Goal: Transaction & Acquisition: Obtain resource

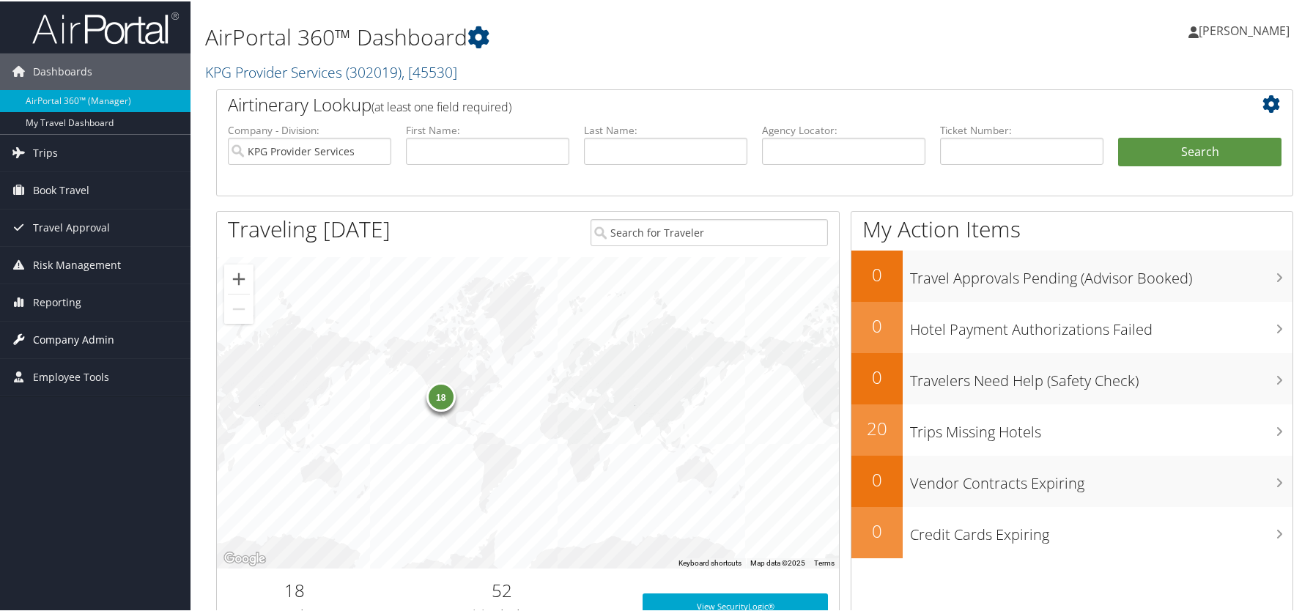
click at [119, 333] on link "Company Admin" at bounding box center [95, 338] width 190 height 37
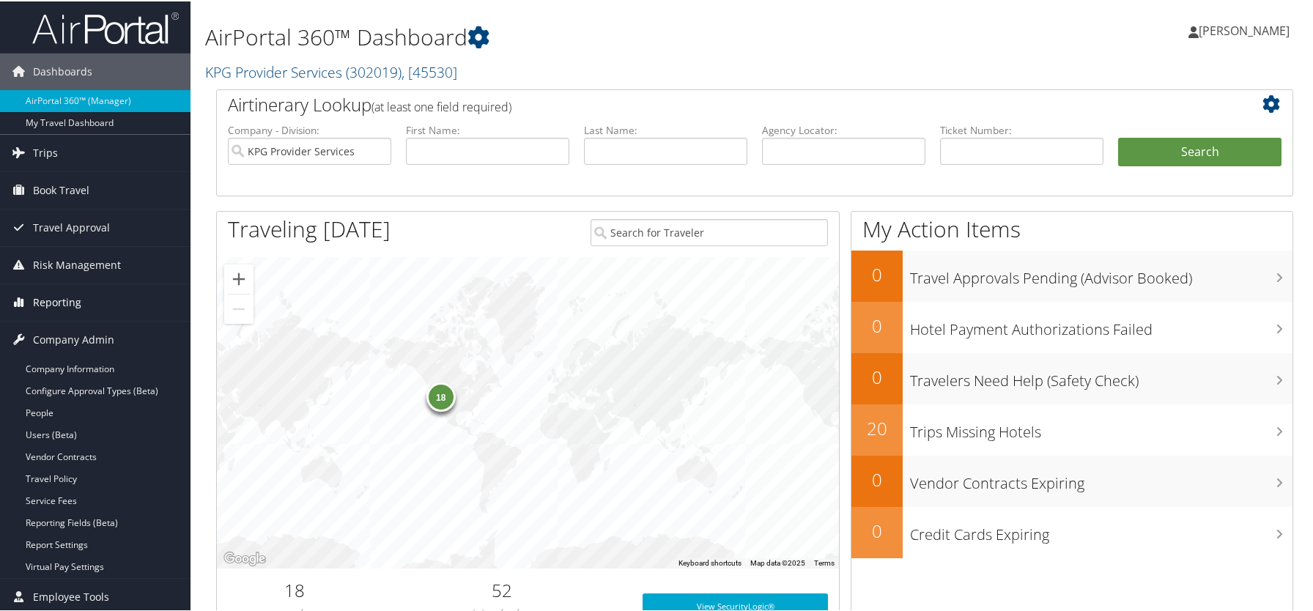
click at [109, 295] on link "Reporting" at bounding box center [95, 301] width 190 height 37
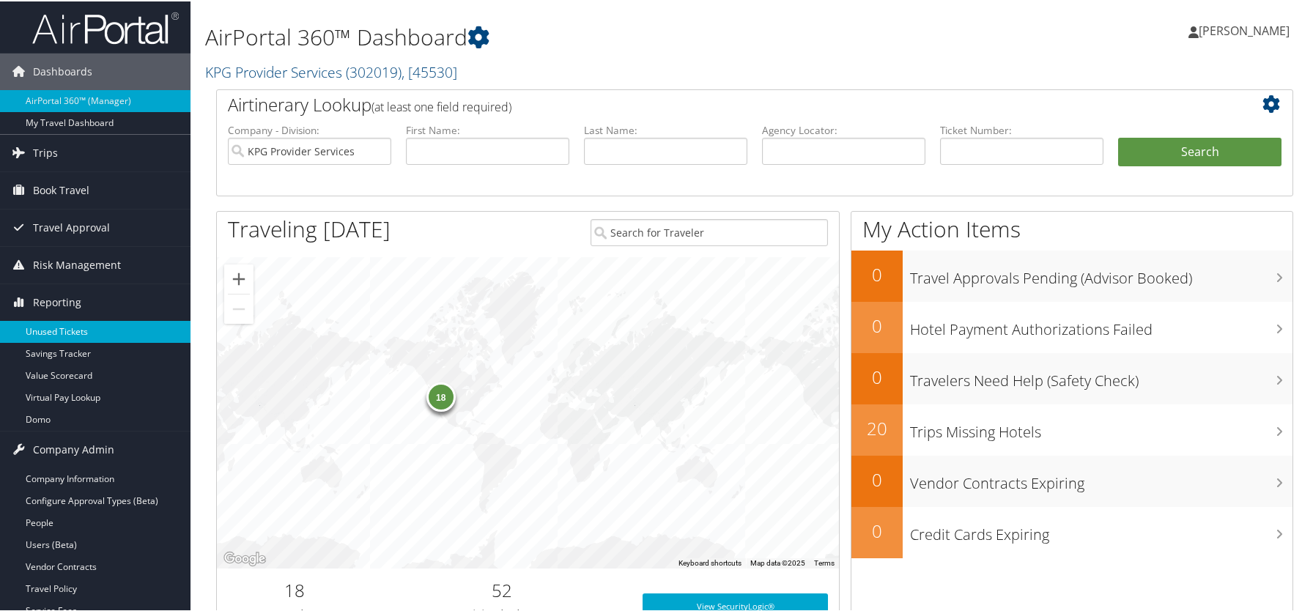
click at [107, 324] on link "Unused Tickets" at bounding box center [95, 330] width 190 height 22
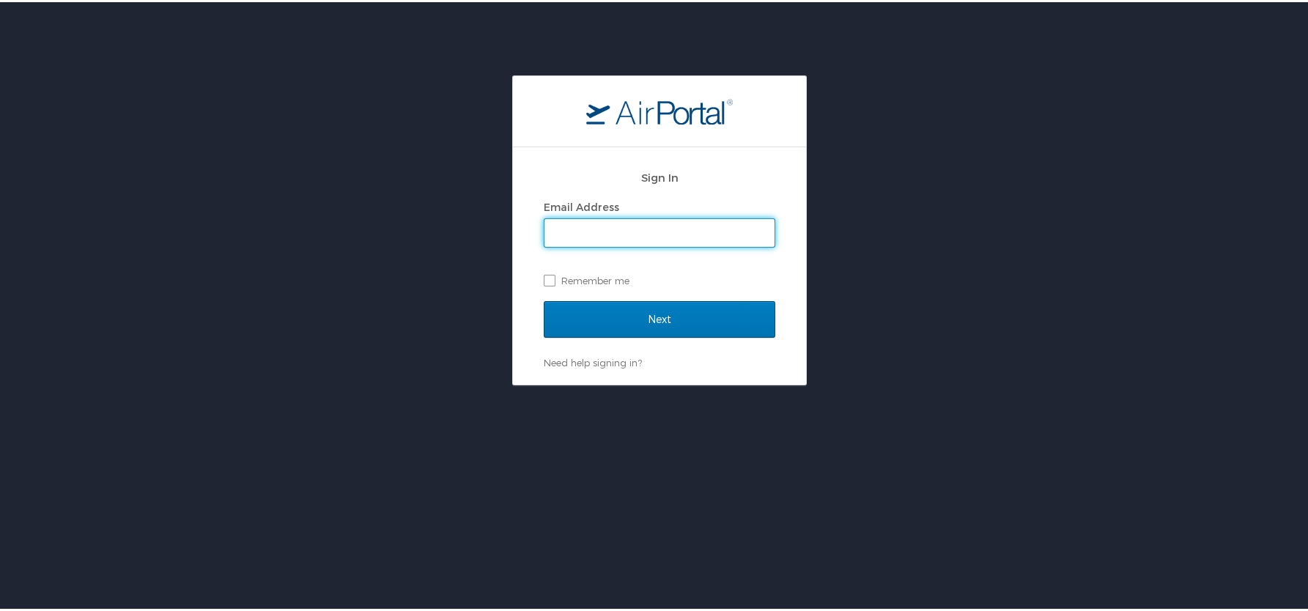
type input "[PERSON_NAME][EMAIL_ADDRESS][DOMAIN_NAME]"
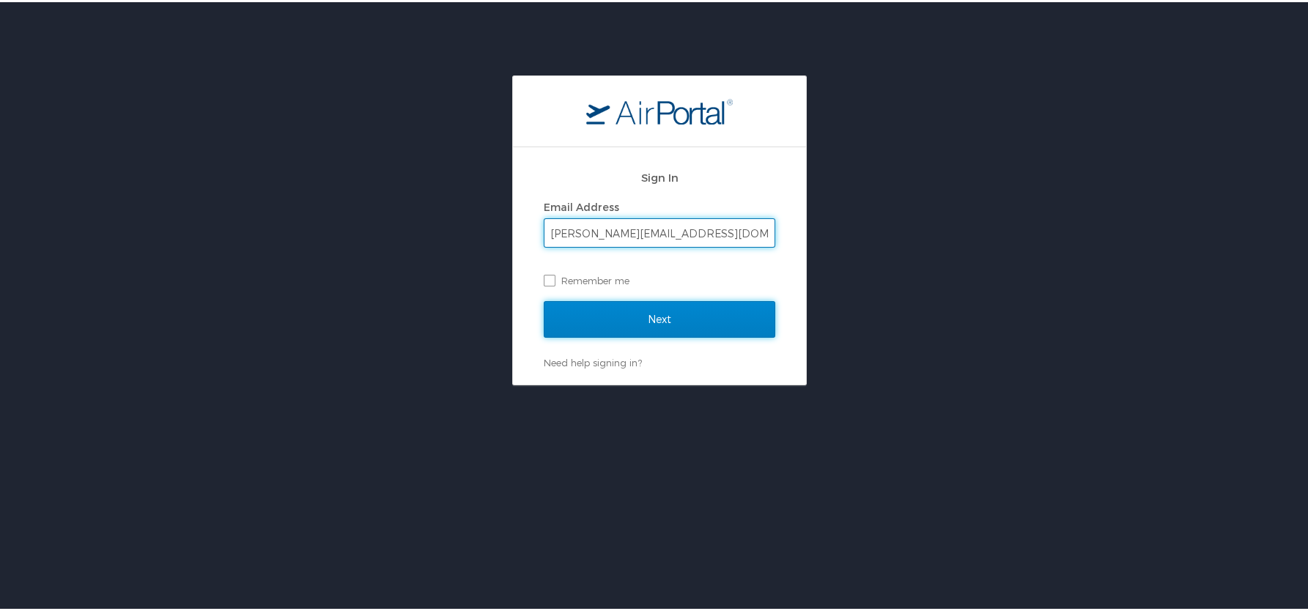
click at [688, 314] on input "Next" at bounding box center [660, 317] width 232 height 37
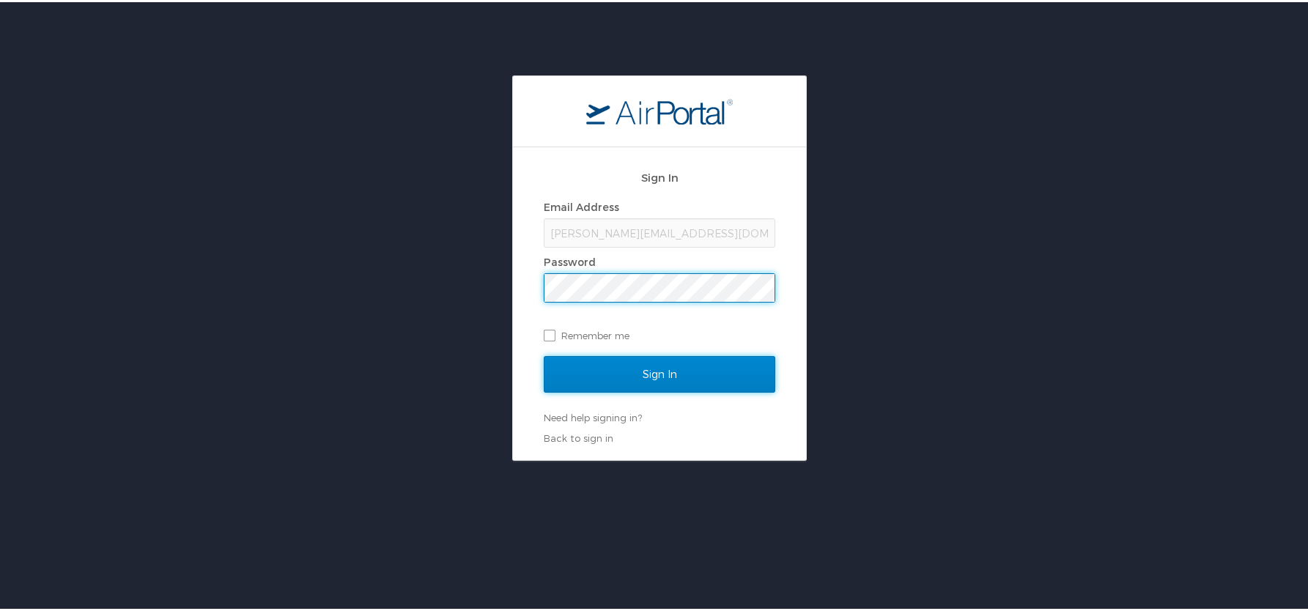
click at [681, 388] on input "Sign In" at bounding box center [660, 372] width 232 height 37
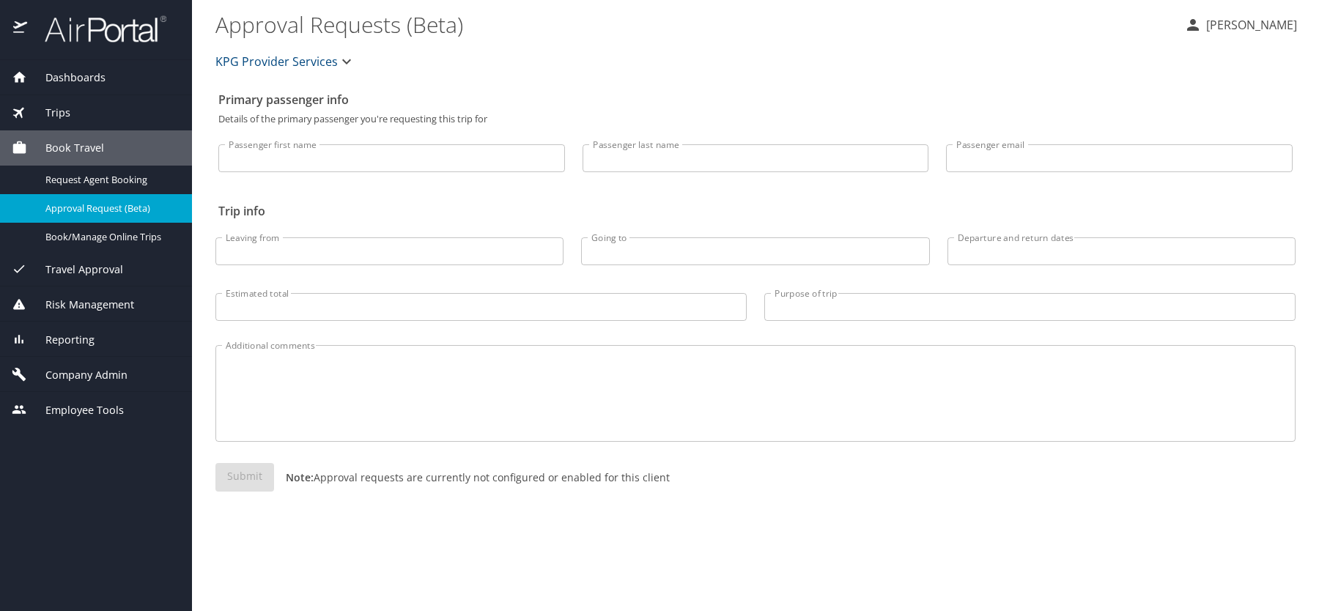
click at [130, 337] on div "Reporting" at bounding box center [96, 340] width 169 height 16
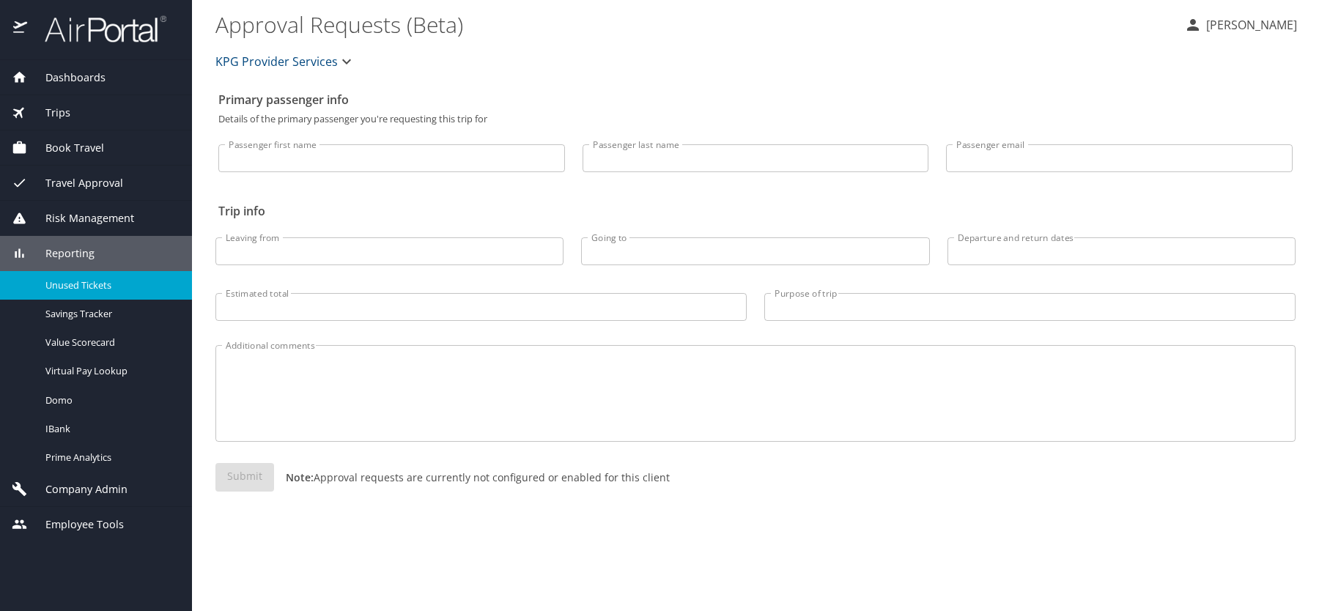
click at [124, 284] on span "Unused Tickets" at bounding box center [109, 285] width 129 height 14
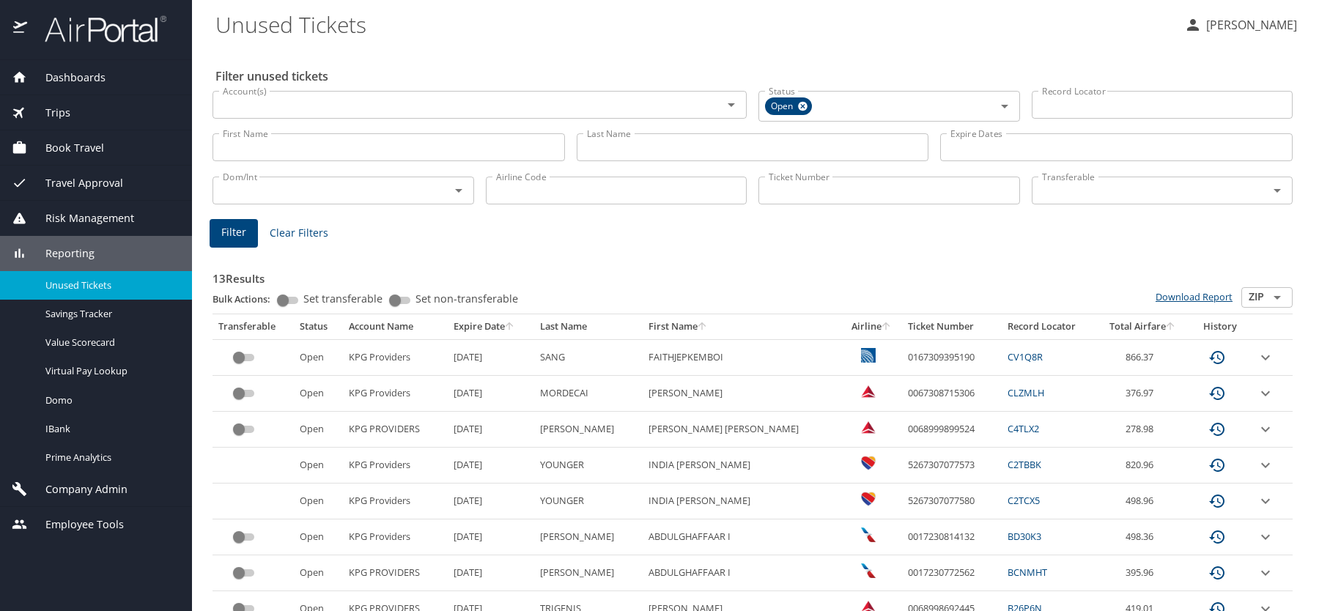
click at [1189, 293] on link "Download Report" at bounding box center [1193, 296] width 77 height 13
